Goal: Information Seeking & Learning: Learn about a topic

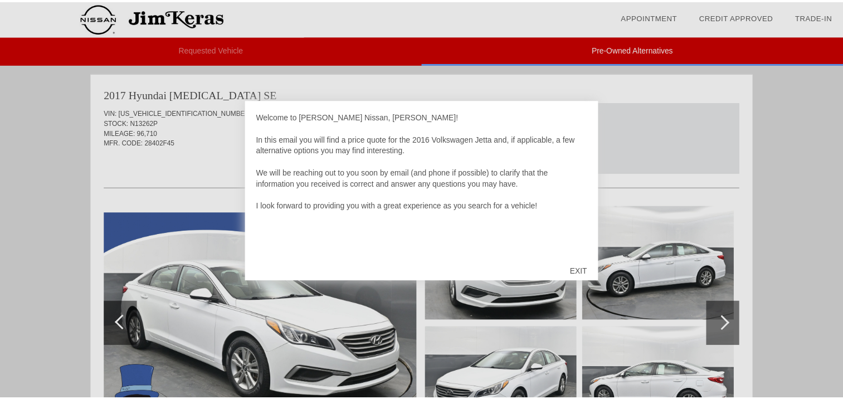
scroll to position [911, 0]
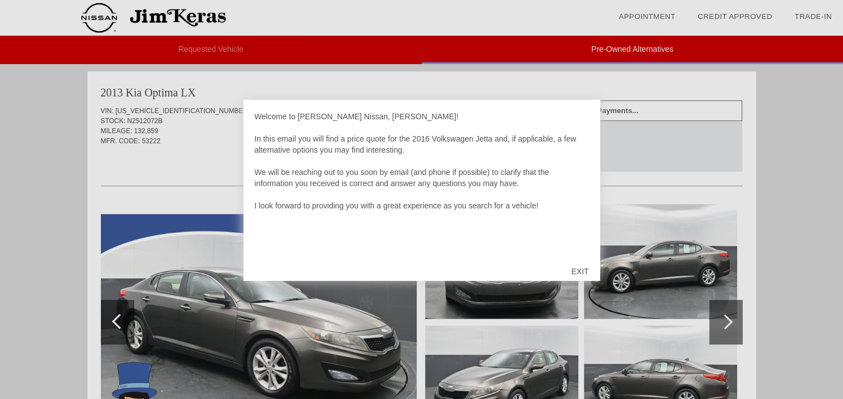
click at [579, 267] on div "EXIT" at bounding box center [580, 271] width 40 height 33
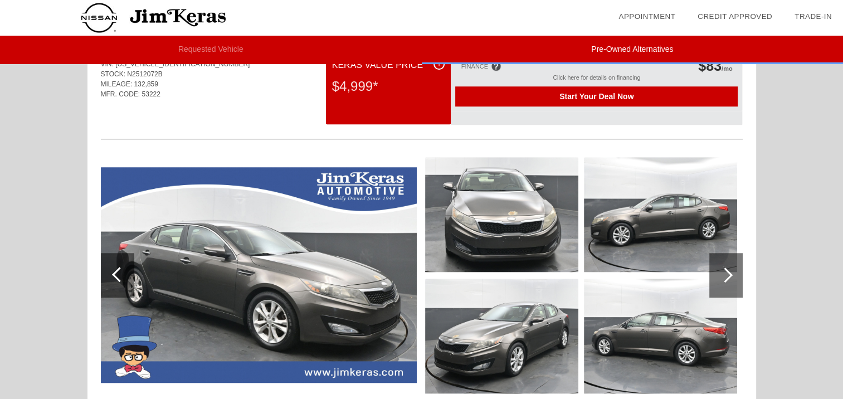
scroll to position [960, 0]
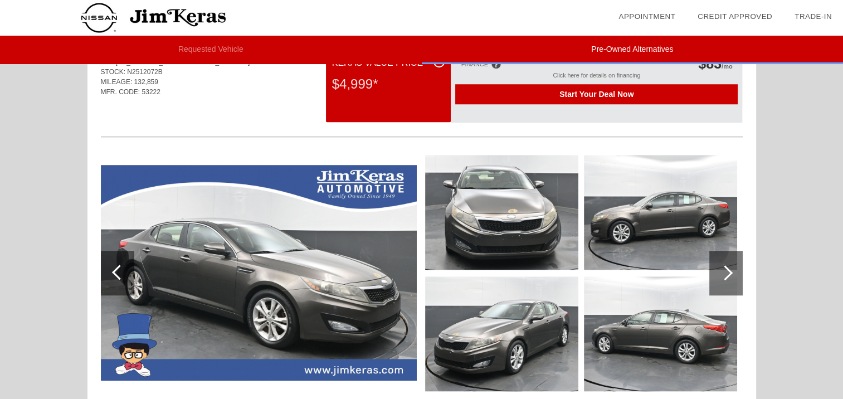
click at [722, 270] on div at bounding box center [724, 272] width 15 height 15
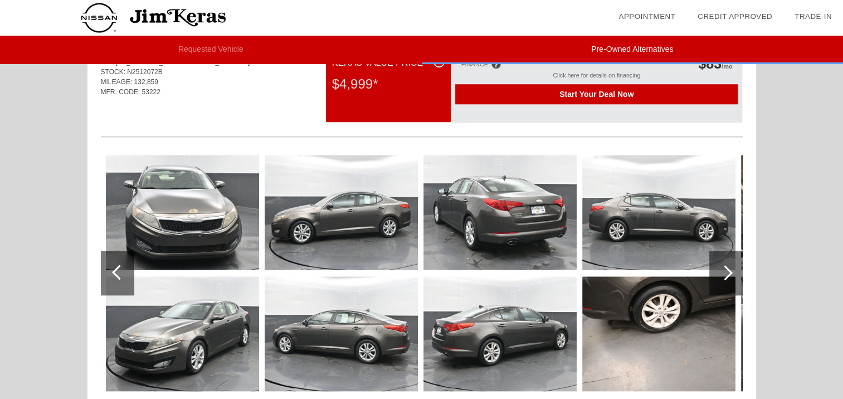
scroll to position [960, 0]
click at [722, 270] on div at bounding box center [724, 272] width 15 height 15
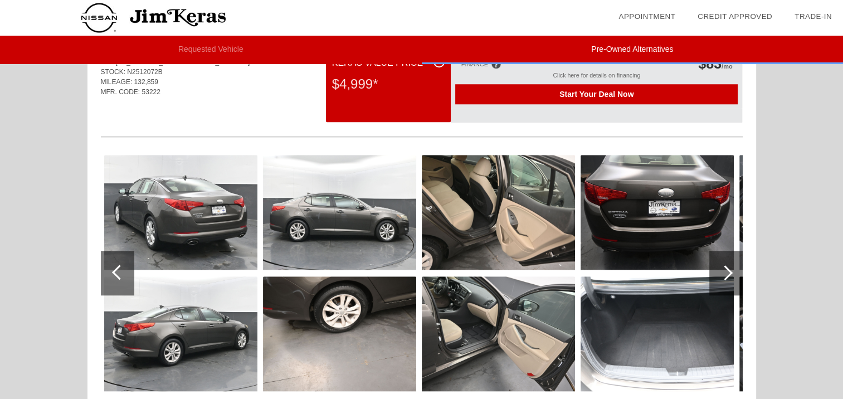
click at [722, 270] on div at bounding box center [724, 272] width 15 height 15
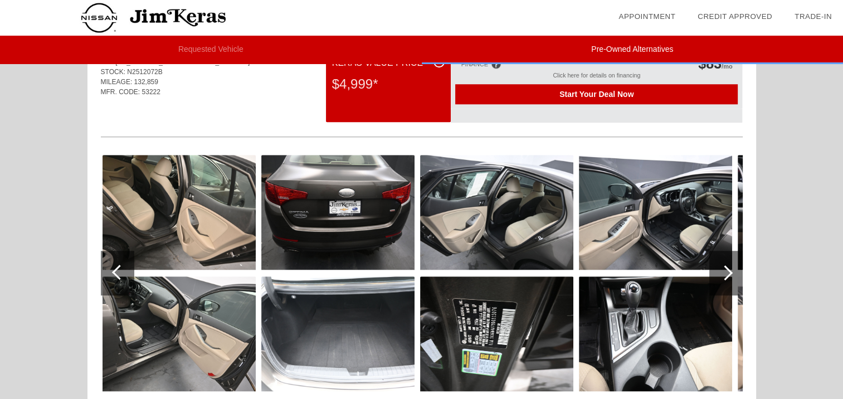
click at [722, 270] on div at bounding box center [724, 272] width 15 height 15
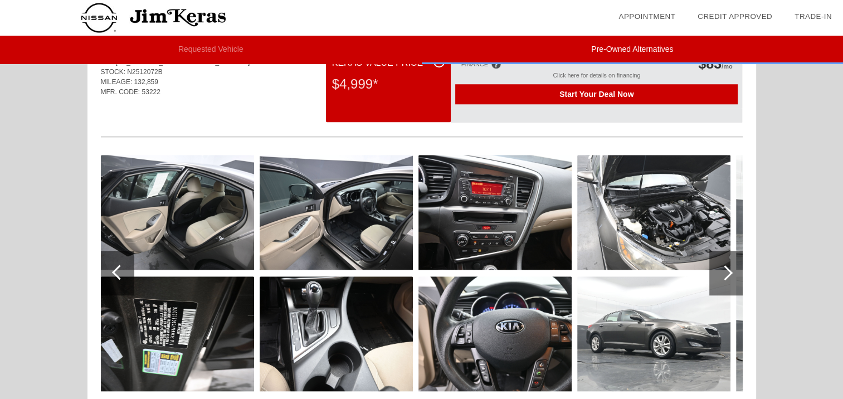
click at [722, 270] on div at bounding box center [724, 272] width 15 height 15
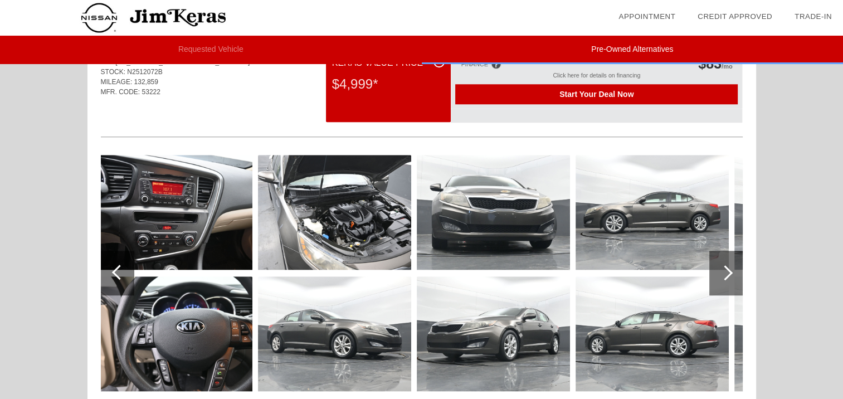
click at [722, 270] on div at bounding box center [724, 272] width 15 height 15
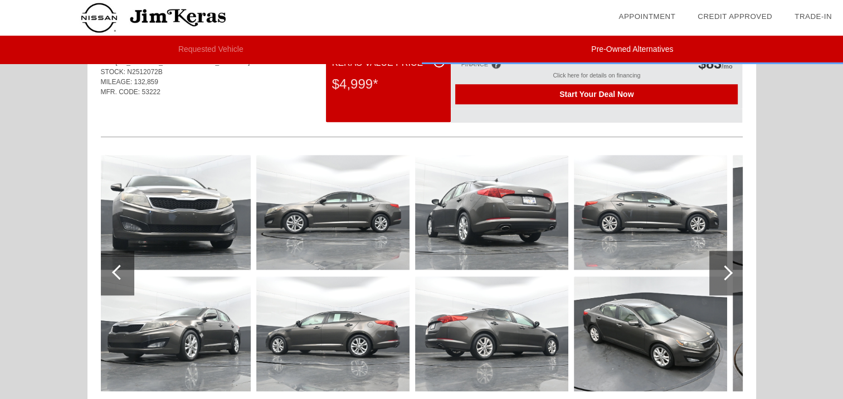
click at [722, 270] on div at bounding box center [724, 272] width 15 height 15
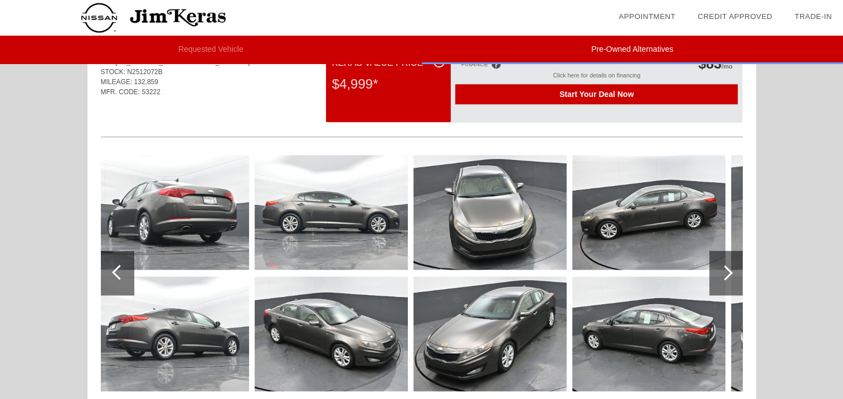
click at [722, 270] on div at bounding box center [724, 272] width 15 height 15
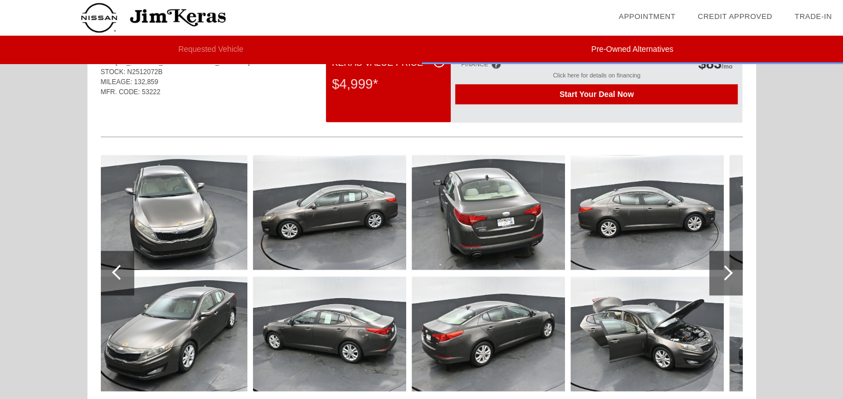
click at [722, 270] on div at bounding box center [724, 272] width 15 height 15
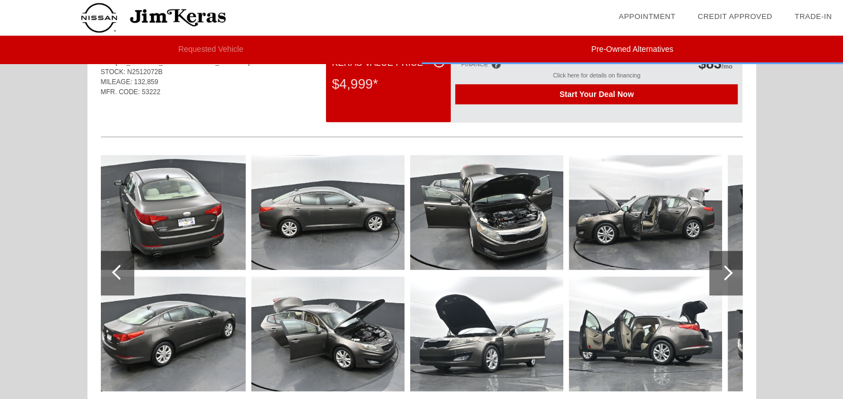
click at [722, 270] on div at bounding box center [724, 272] width 15 height 15
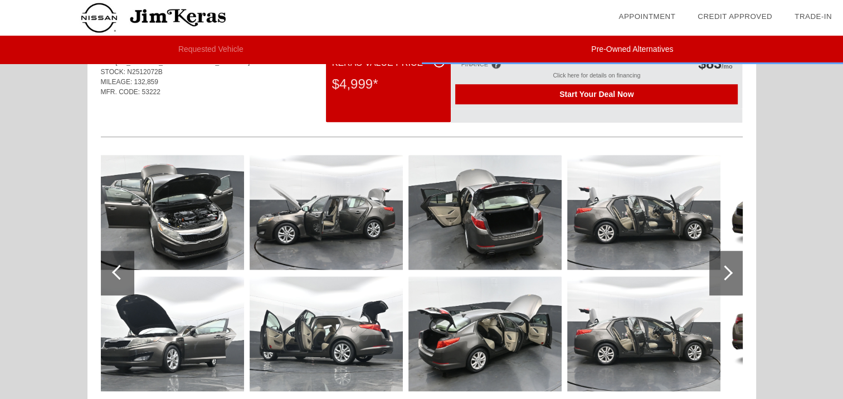
click at [722, 270] on div at bounding box center [724, 272] width 15 height 15
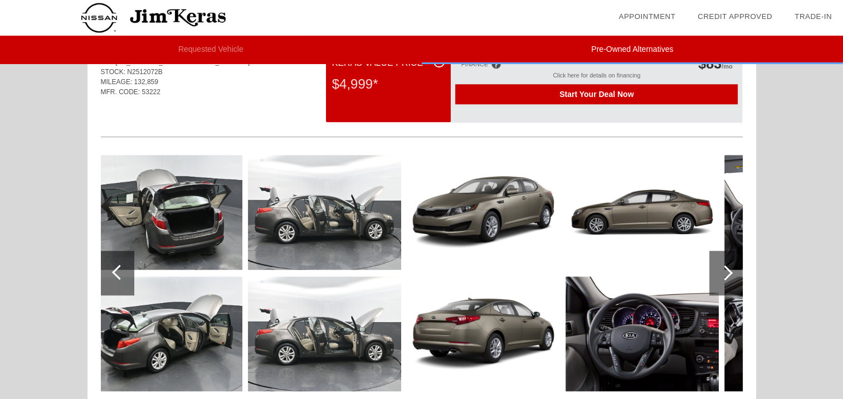
click at [722, 270] on div at bounding box center [724, 272] width 15 height 15
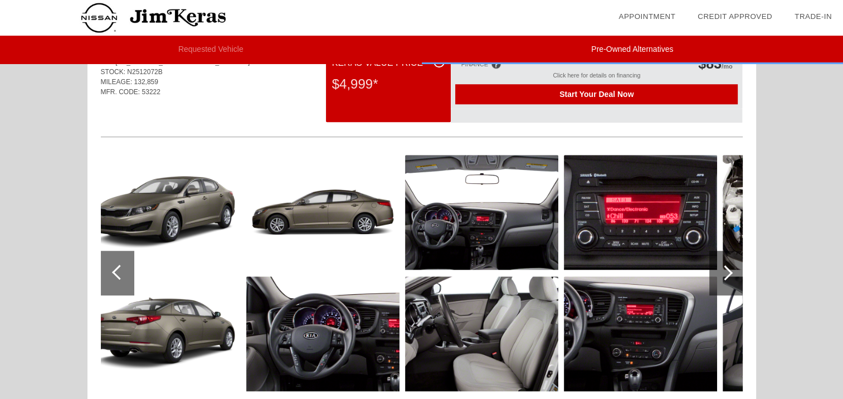
click at [722, 270] on div at bounding box center [724, 272] width 15 height 15
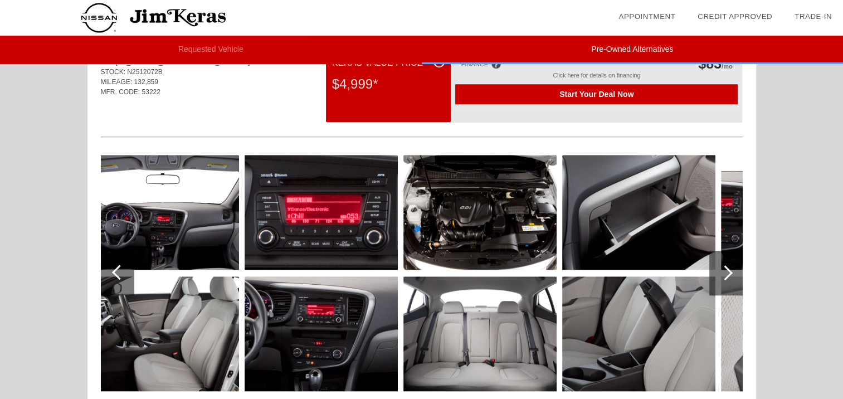
click at [722, 270] on div at bounding box center [724, 272] width 15 height 15
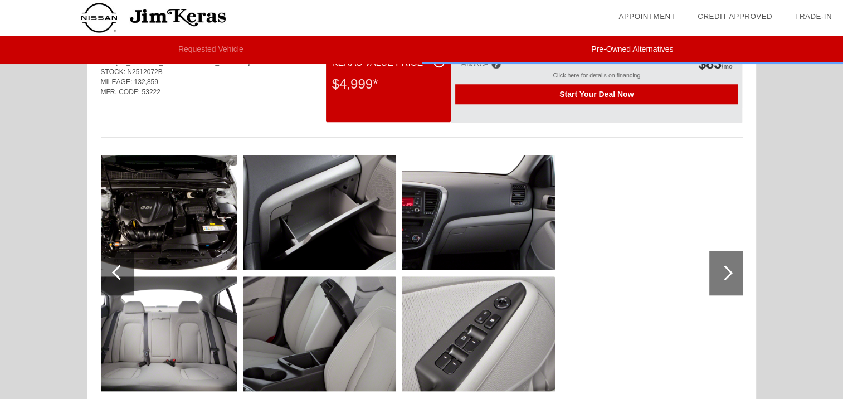
click at [722, 270] on div at bounding box center [724, 272] width 15 height 15
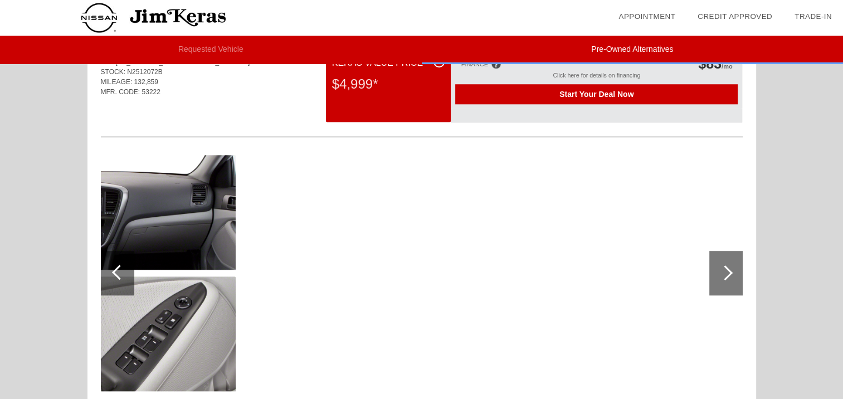
click at [722, 270] on div at bounding box center [724, 272] width 15 height 15
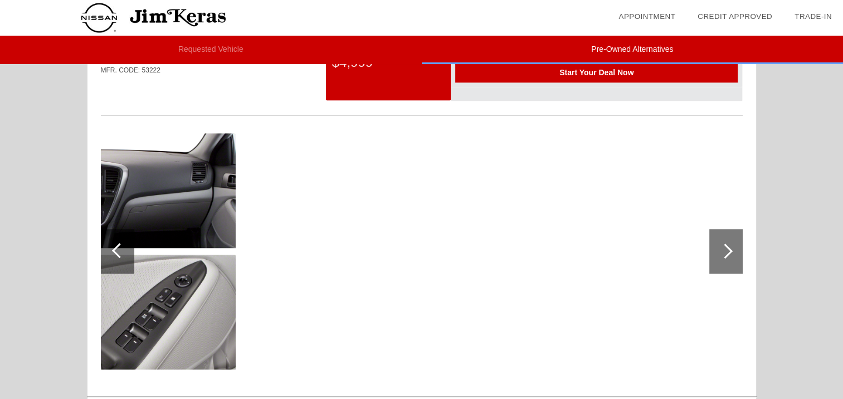
scroll to position [982, 0]
click at [123, 260] on div at bounding box center [117, 250] width 33 height 45
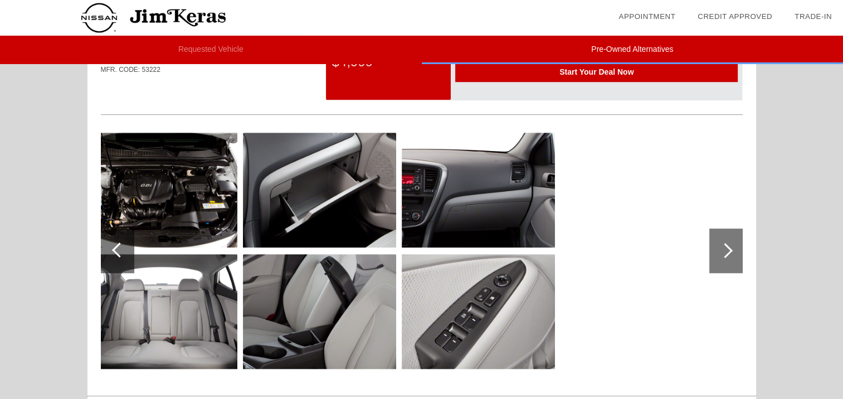
click at [123, 260] on div at bounding box center [117, 250] width 33 height 45
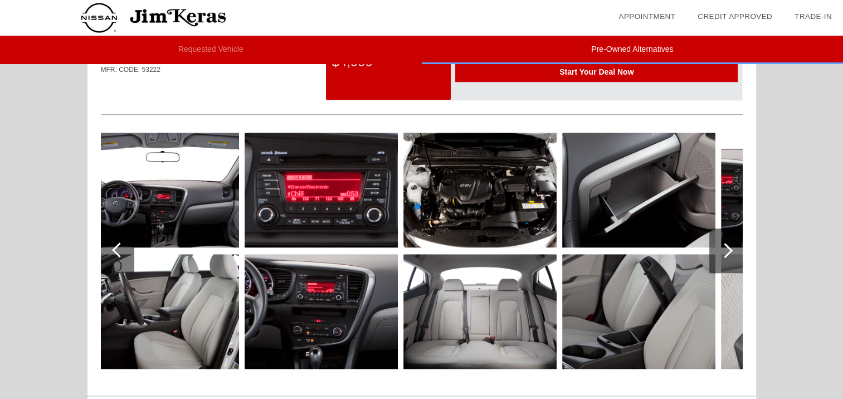
click at [123, 260] on div at bounding box center [117, 250] width 33 height 45
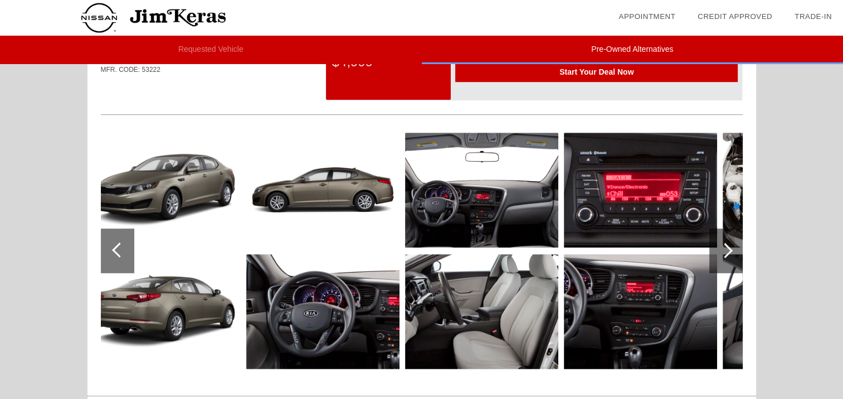
click at [123, 260] on div at bounding box center [117, 250] width 33 height 45
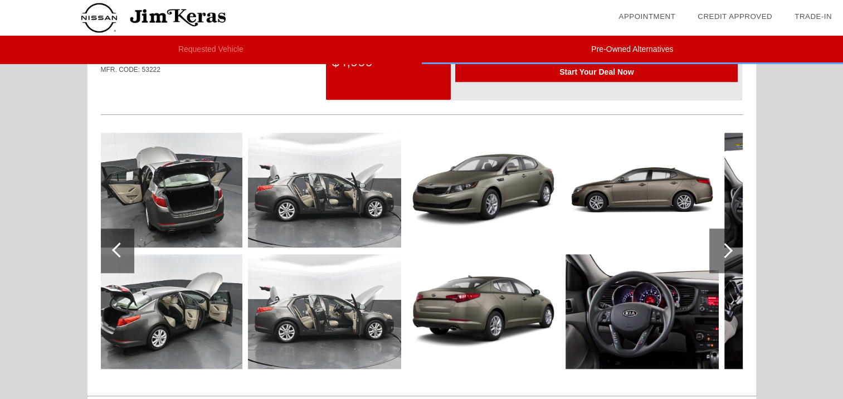
click at [123, 260] on div at bounding box center [117, 250] width 33 height 45
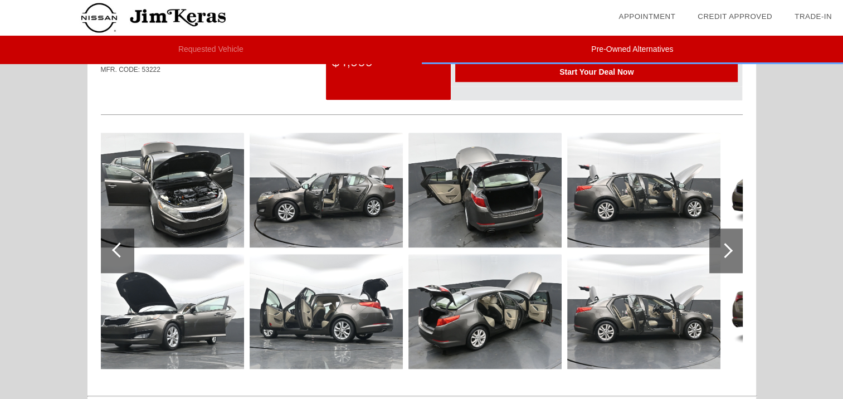
click at [123, 260] on div at bounding box center [117, 250] width 33 height 45
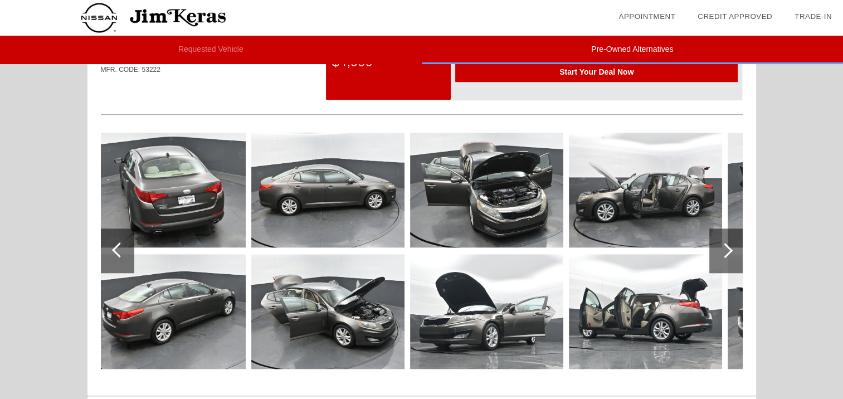
click at [123, 260] on div at bounding box center [117, 250] width 33 height 45
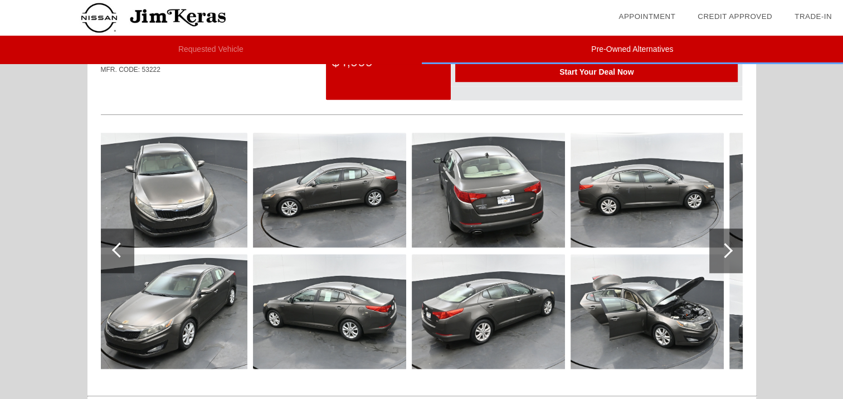
click at [123, 260] on div at bounding box center [117, 250] width 33 height 45
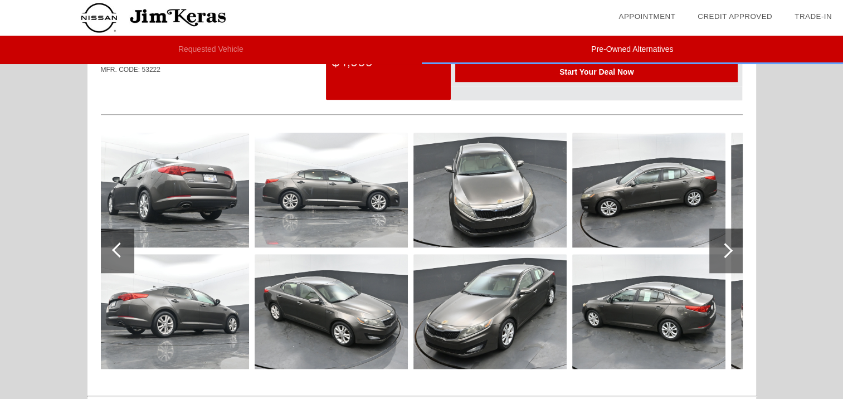
click at [123, 260] on div at bounding box center [117, 250] width 33 height 45
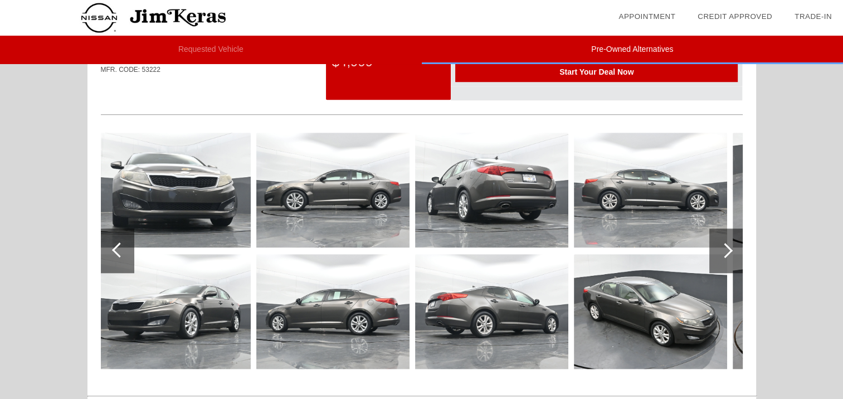
click at [123, 260] on div at bounding box center [117, 250] width 33 height 45
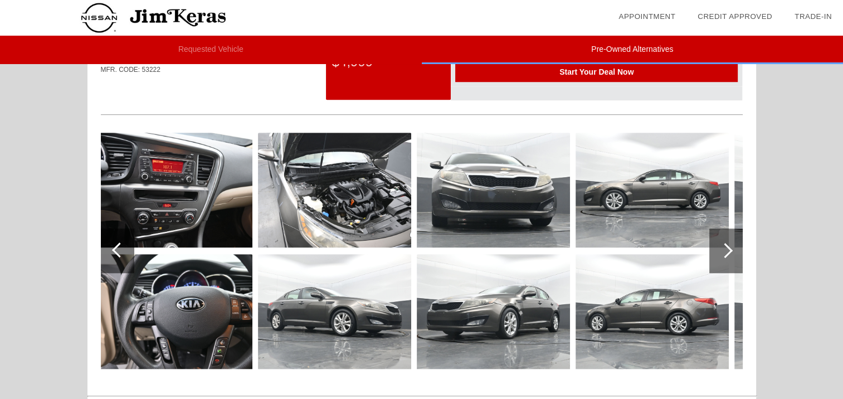
click at [363, 169] on img at bounding box center [334, 190] width 153 height 115
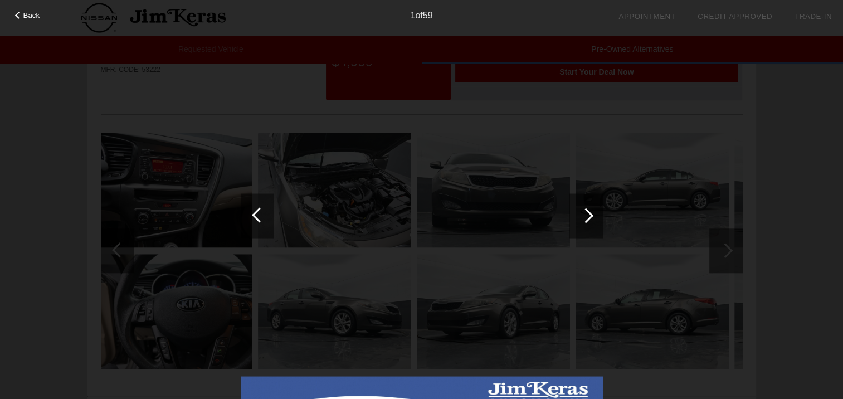
click at [588, 221] on div at bounding box center [585, 215] width 33 height 45
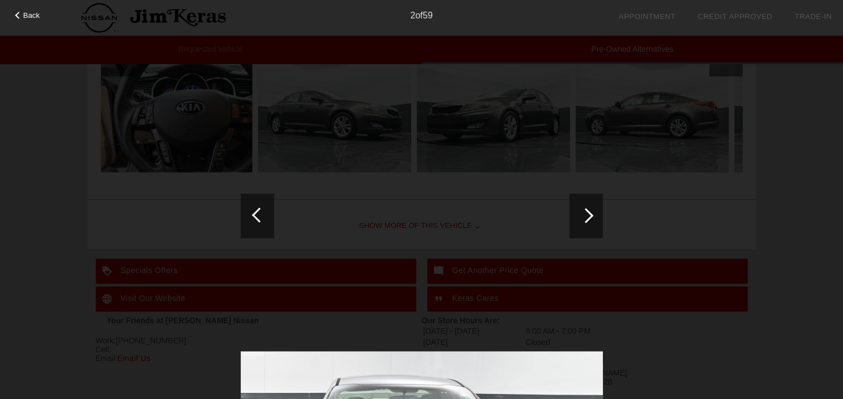
scroll to position [1110, 0]
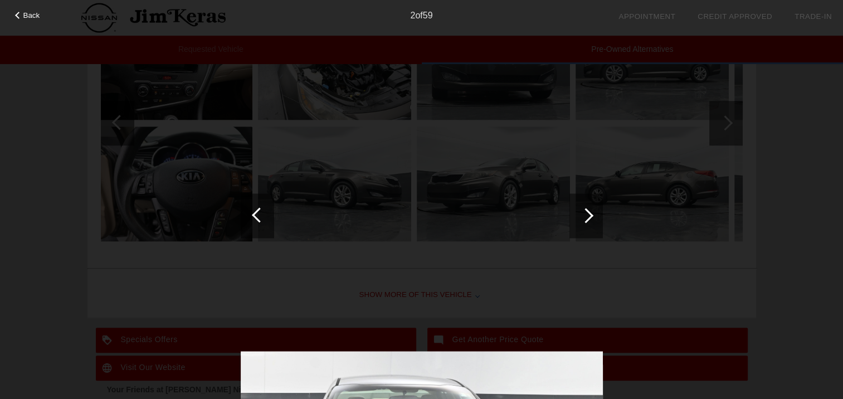
click at [258, 227] on div at bounding box center [257, 215] width 33 height 45
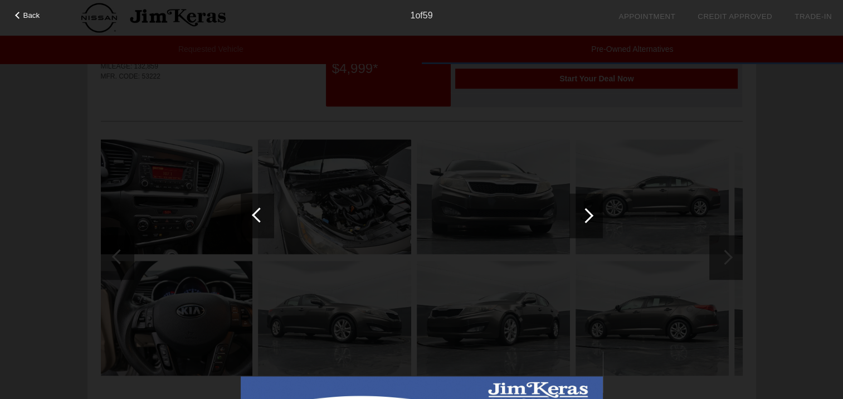
scroll to position [976, 0]
click at [38, 16] on span "Back" at bounding box center [31, 15] width 17 height 8
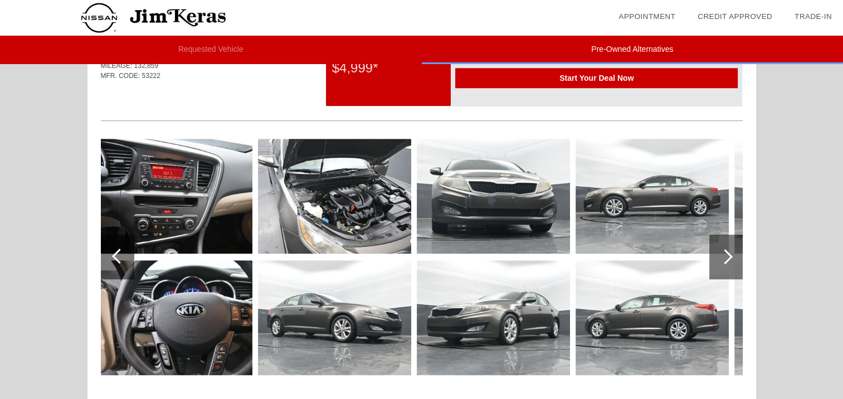
click at [119, 256] on div at bounding box center [119, 255] width 15 height 15
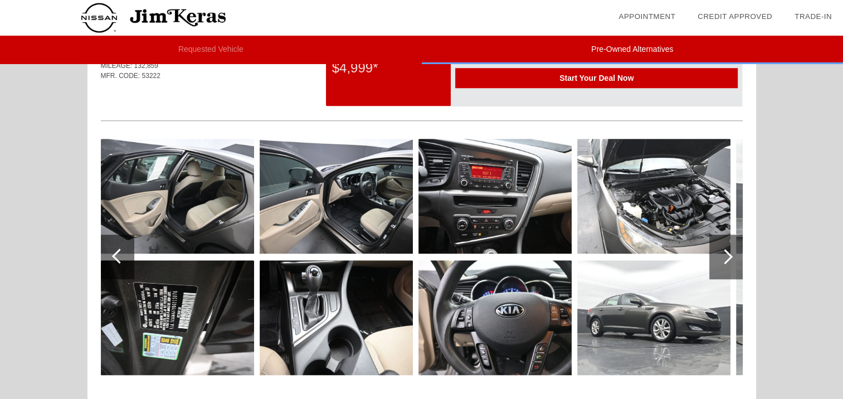
click at [119, 256] on div at bounding box center [119, 255] width 15 height 15
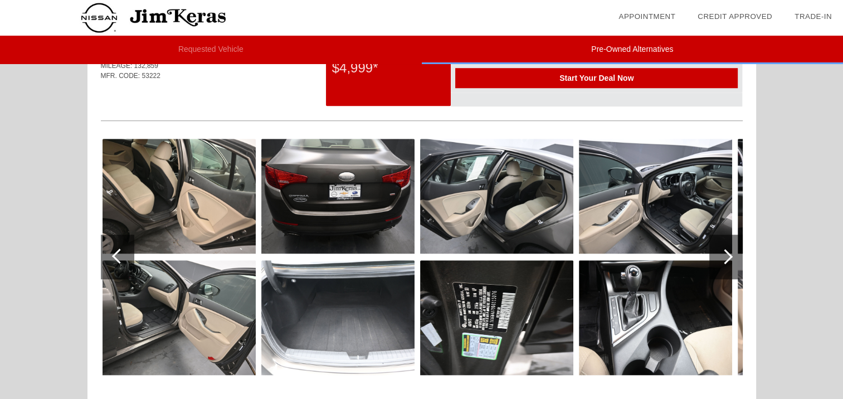
click at [119, 256] on div at bounding box center [119, 255] width 15 height 15
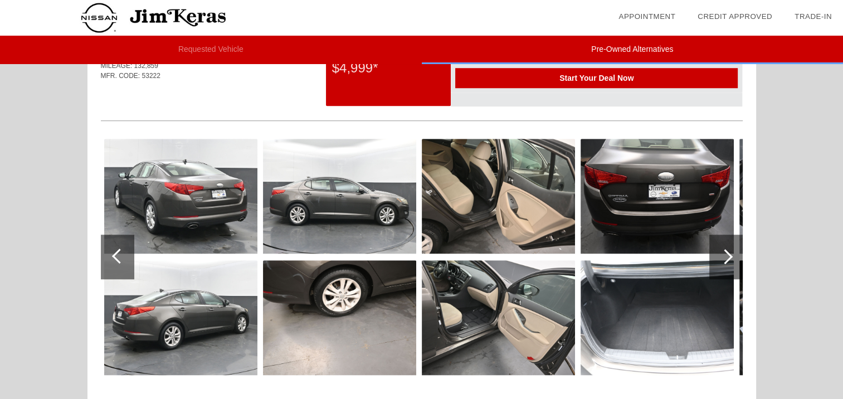
click at [119, 256] on div at bounding box center [119, 255] width 15 height 15
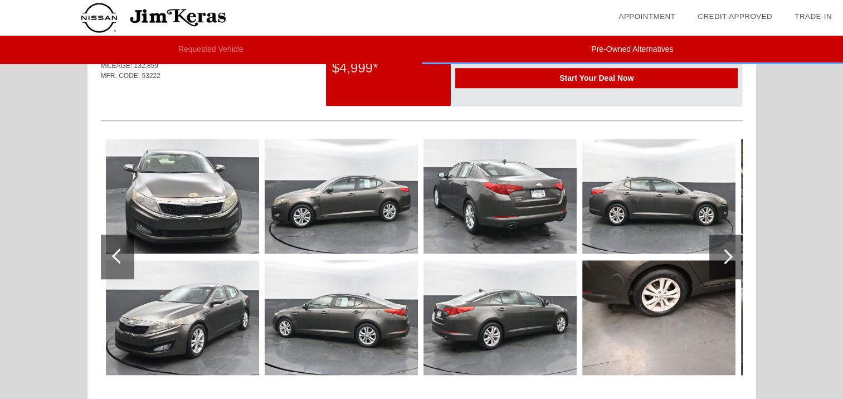
click at [119, 256] on div at bounding box center [119, 255] width 15 height 15
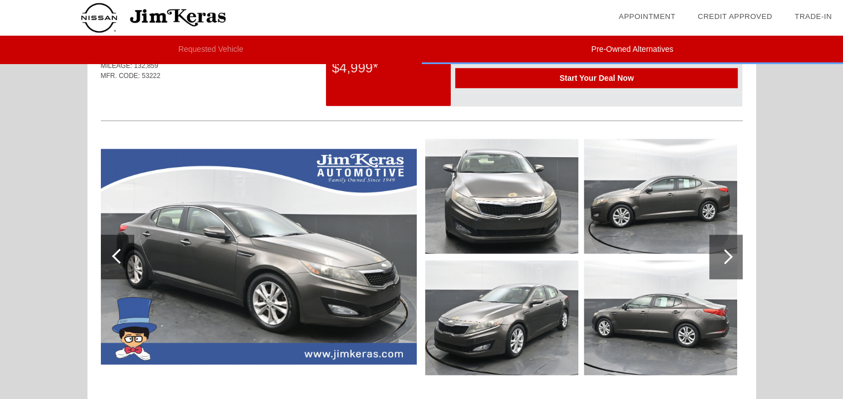
click at [726, 261] on div at bounding box center [725, 257] width 33 height 45
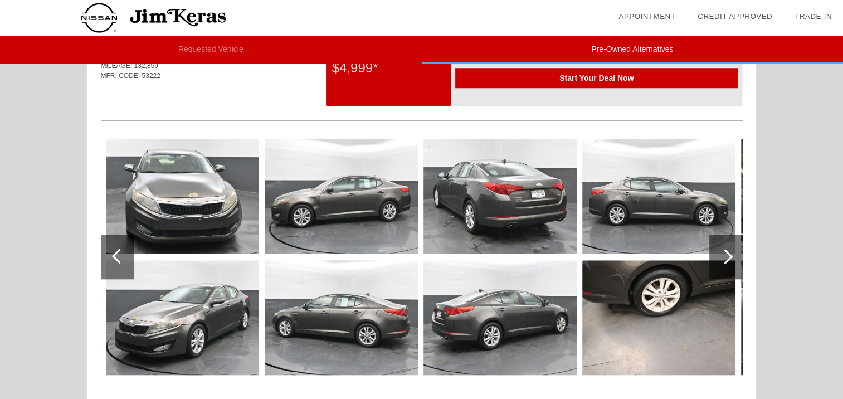
click at [726, 261] on div at bounding box center [725, 257] width 33 height 45
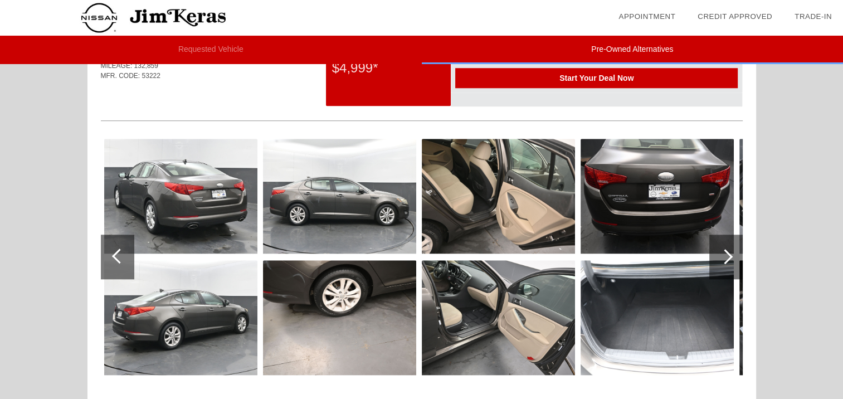
click at [726, 261] on div at bounding box center [725, 257] width 33 height 45
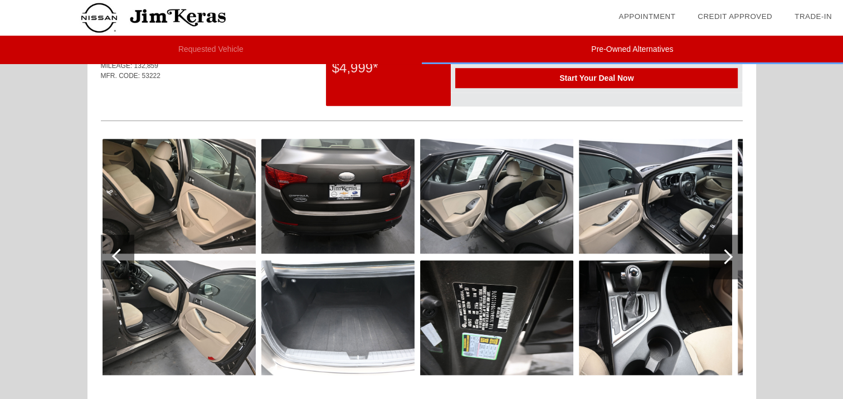
click at [726, 261] on div at bounding box center [725, 257] width 33 height 45
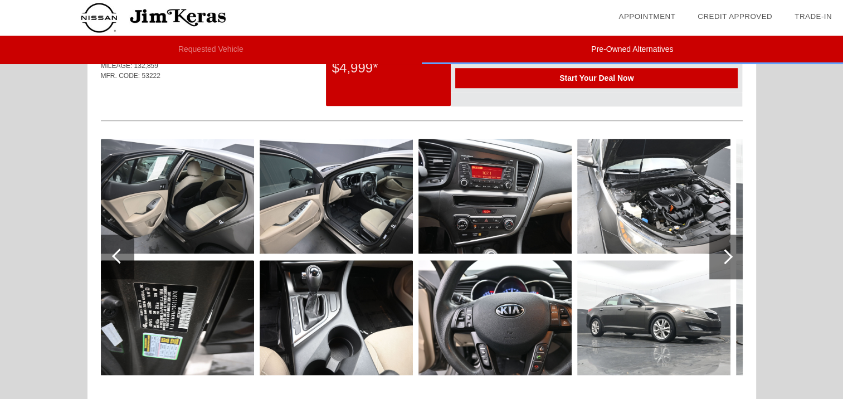
click at [726, 261] on div at bounding box center [725, 257] width 33 height 45
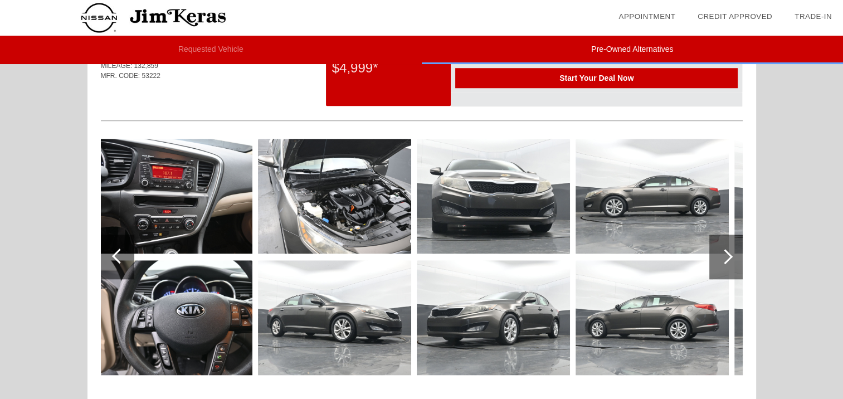
click at [726, 261] on div at bounding box center [725, 257] width 33 height 45
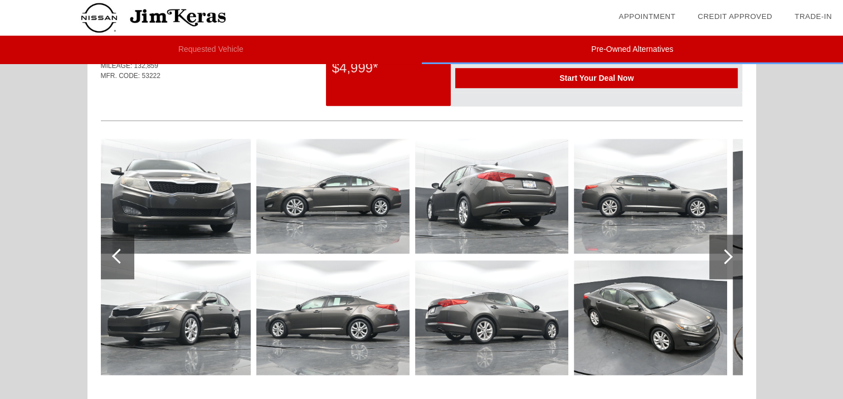
click at [726, 261] on div at bounding box center [725, 257] width 33 height 45
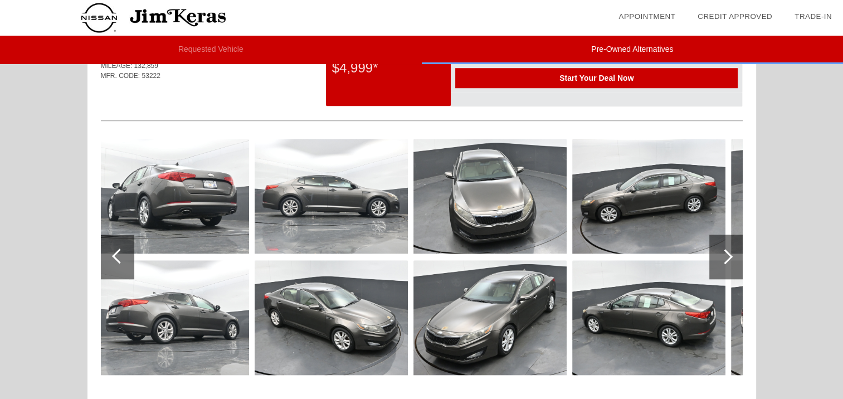
click at [726, 261] on div at bounding box center [725, 257] width 33 height 45
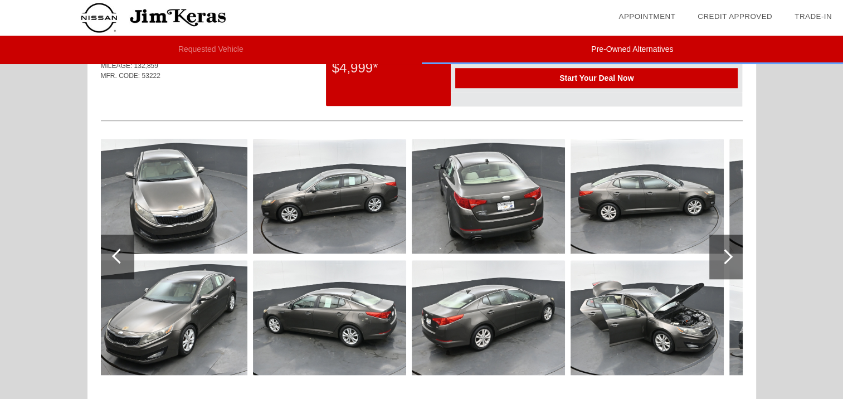
click at [726, 261] on div at bounding box center [725, 257] width 33 height 45
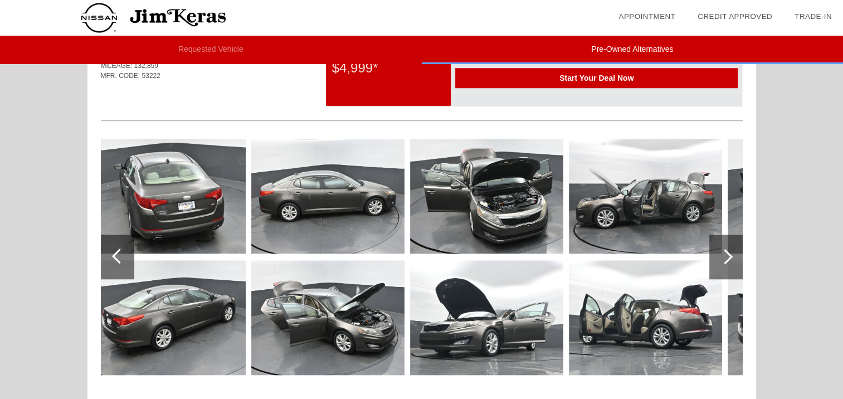
click at [726, 261] on div at bounding box center [725, 257] width 33 height 45
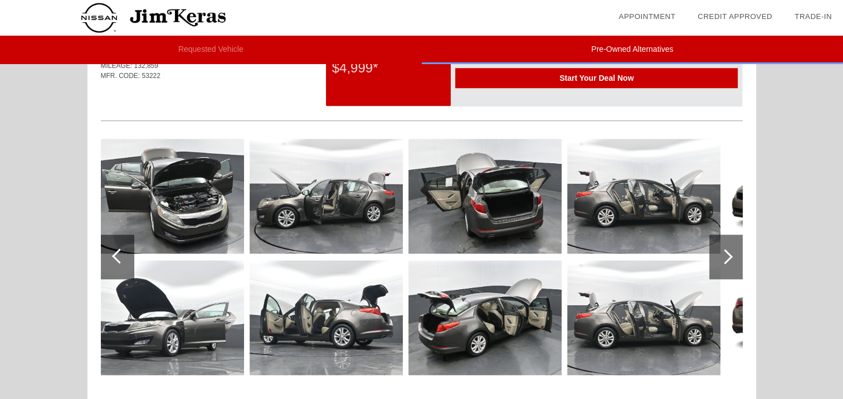
click at [726, 261] on div at bounding box center [725, 257] width 33 height 45
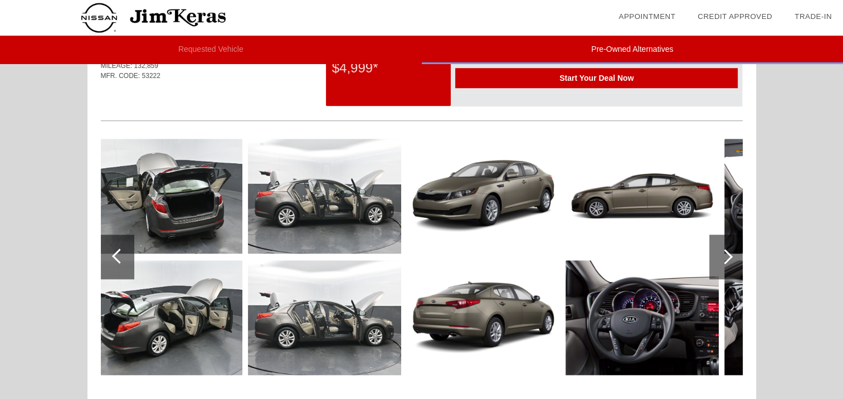
click at [726, 261] on div at bounding box center [725, 257] width 33 height 45
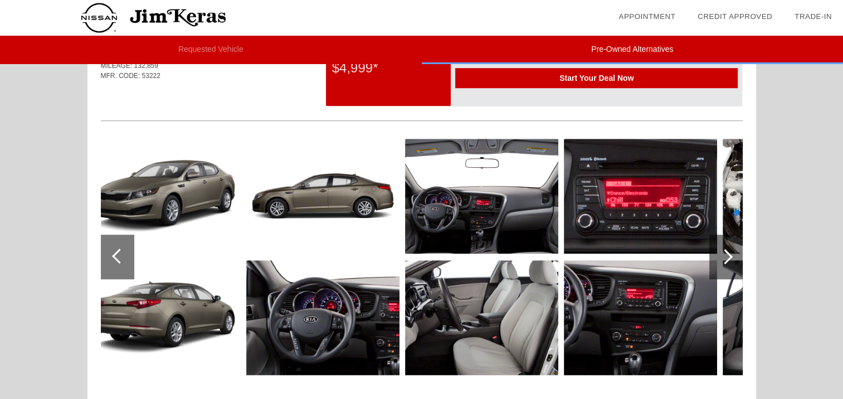
click at [726, 261] on div at bounding box center [725, 257] width 33 height 45
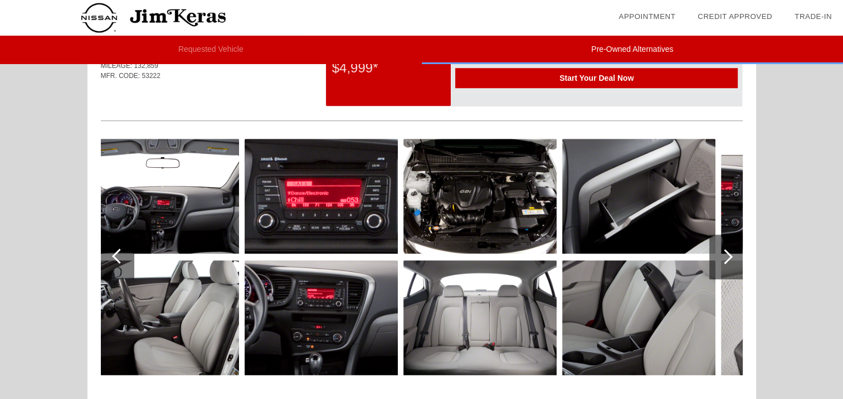
click at [497, 189] on img at bounding box center [479, 196] width 153 height 115
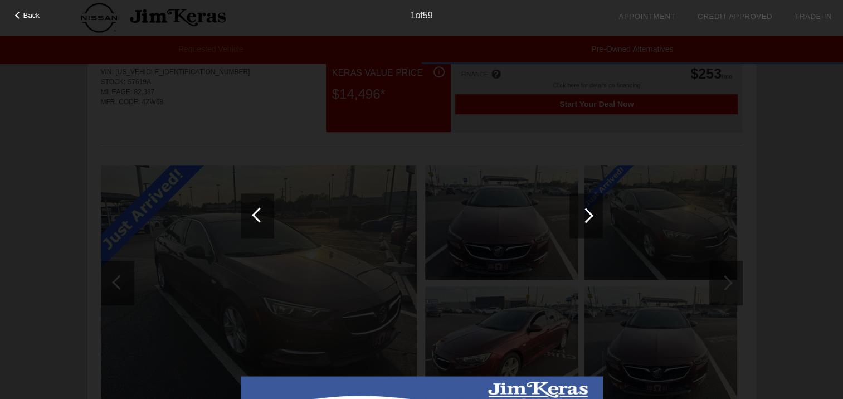
scroll to position [492, 0]
click at [36, 18] on span "Back" at bounding box center [31, 15] width 17 height 8
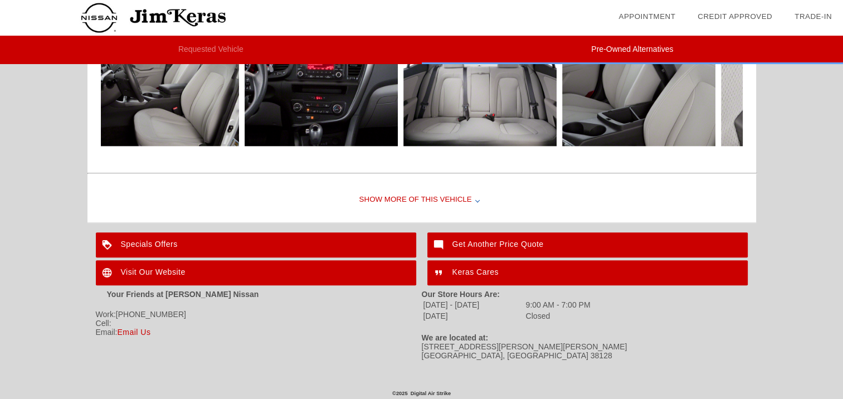
scroll to position [1205, 0]
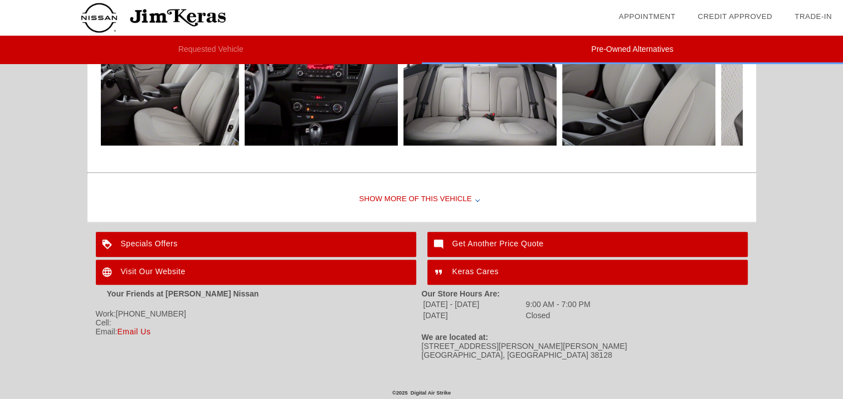
click at [475, 201] on div "Show More of this Vehicle" at bounding box center [421, 199] width 668 height 45
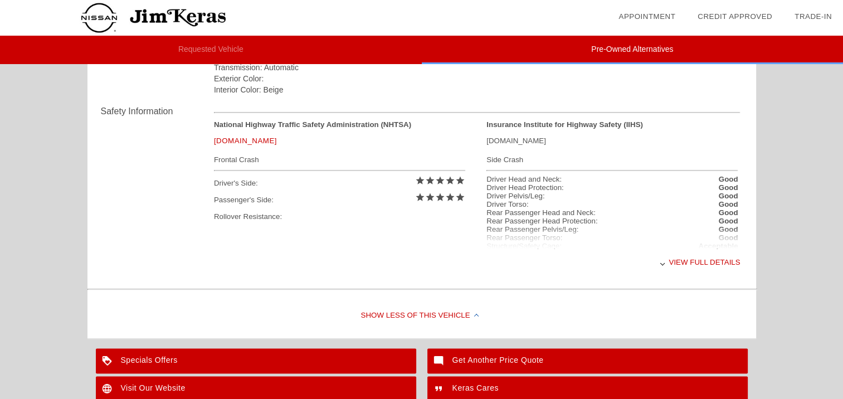
scroll to position [1341, 0]
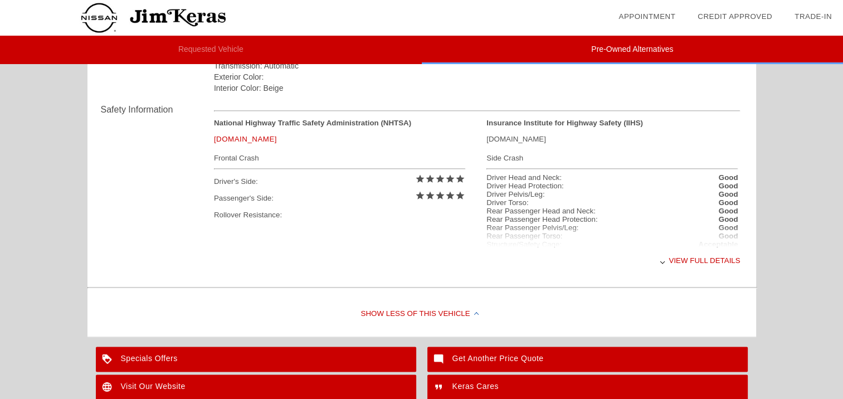
click at [689, 255] on div "View full details" at bounding box center [477, 260] width 526 height 27
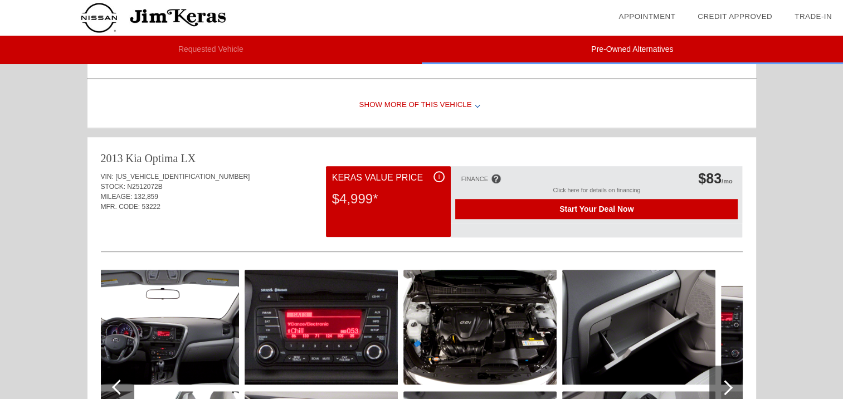
scroll to position [848, 0]
